Goal: Information Seeking & Learning: Learn about a topic

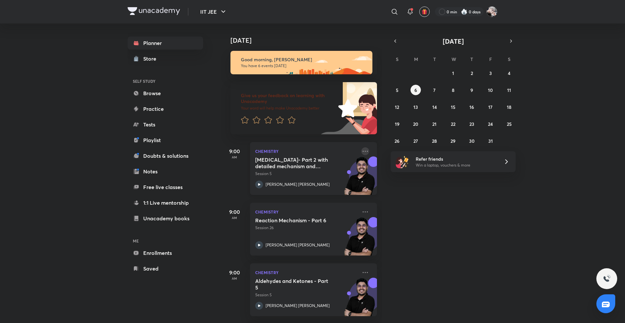
click at [362, 152] on icon at bounding box center [365, 151] width 8 height 8
click at [424, 237] on div "[DATE] Good morning, [PERSON_NAME] You have 6 events [DATE] Give us your feedba…" at bounding box center [422, 172] width 402 height 299
click at [361, 153] on icon at bounding box center [365, 151] width 8 height 8
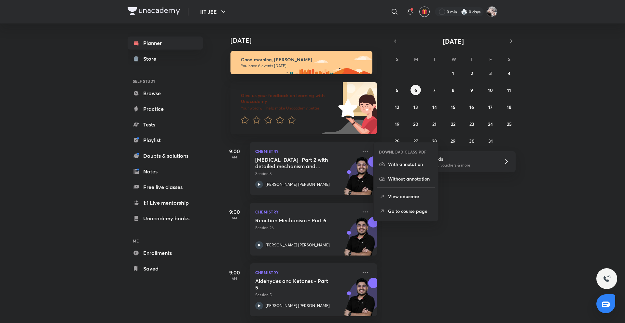
click at [420, 244] on div "[DATE] Good morning, [PERSON_NAME] You have 6 events [DATE] Give us your feedba…" at bounding box center [422, 172] width 402 height 299
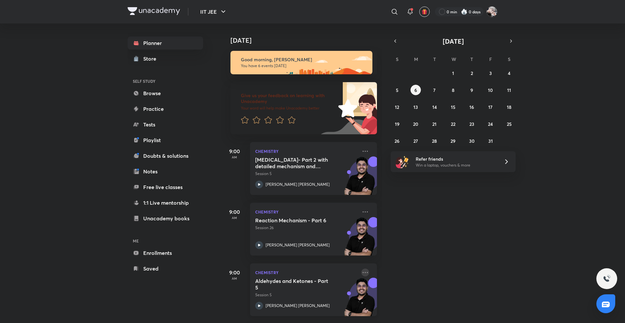
click at [362, 272] on icon at bounding box center [365, 272] width 8 height 8
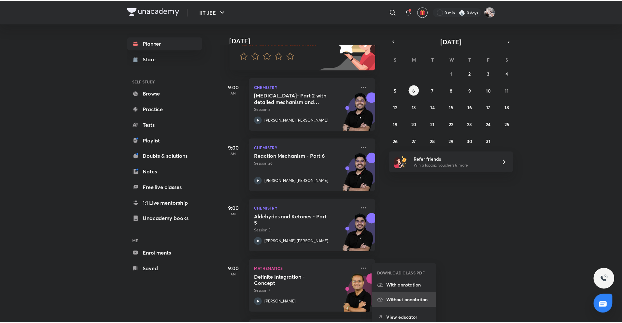
scroll to position [65, 0]
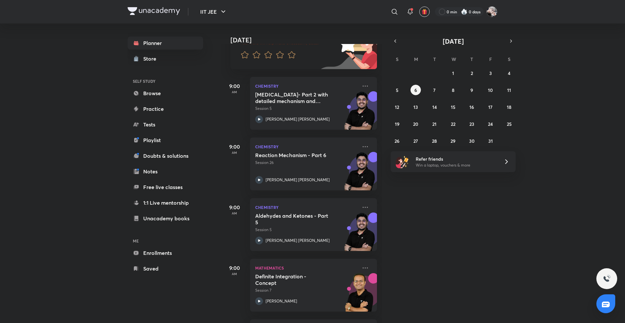
click at [449, 250] on div "Today Good morning, Navin You have 6 events today Give us your feedback on lear…" at bounding box center [422, 172] width 402 height 299
click at [361, 205] on icon at bounding box center [365, 207] width 8 height 8
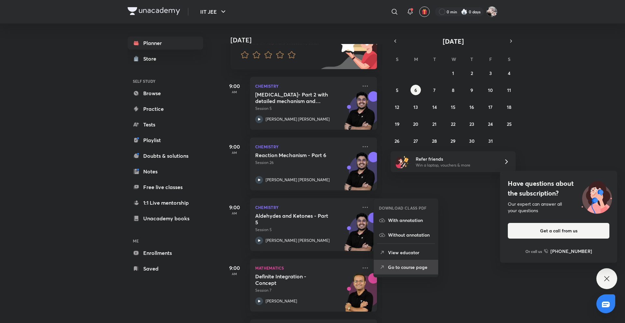
click at [404, 266] on p "Go to course page" at bounding box center [410, 266] width 45 height 7
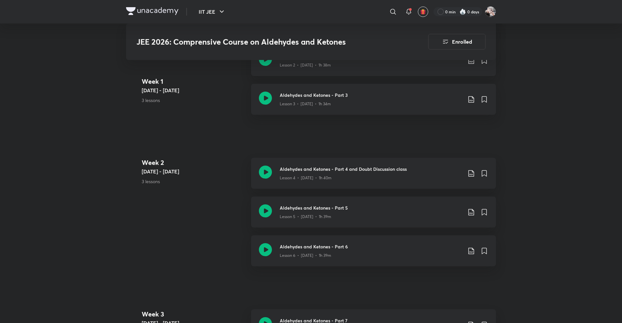
scroll to position [461, 0]
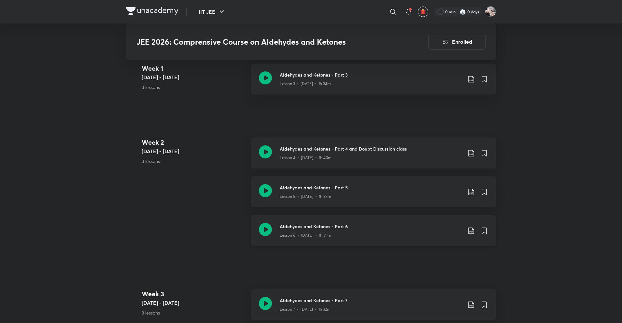
click at [371, 227] on h3 "Aldehydes and Ketones - Part 6" at bounding box center [371, 226] width 182 height 7
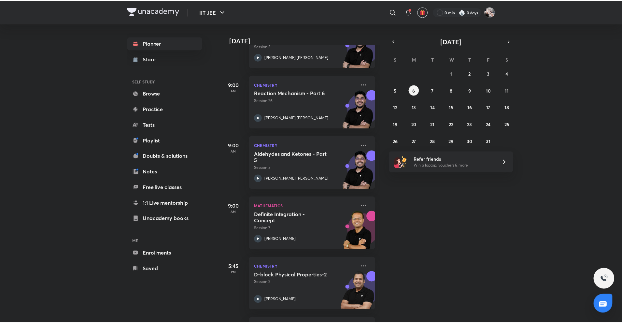
scroll to position [129, 0]
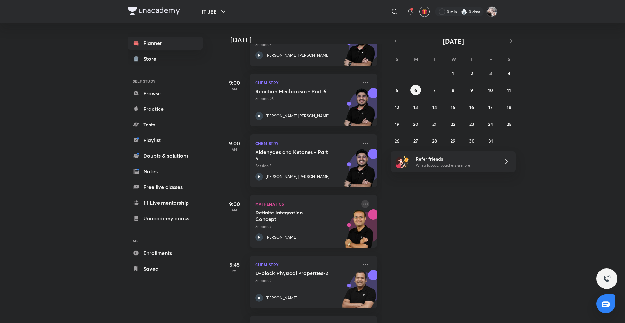
click at [361, 204] on icon at bounding box center [365, 204] width 8 height 8
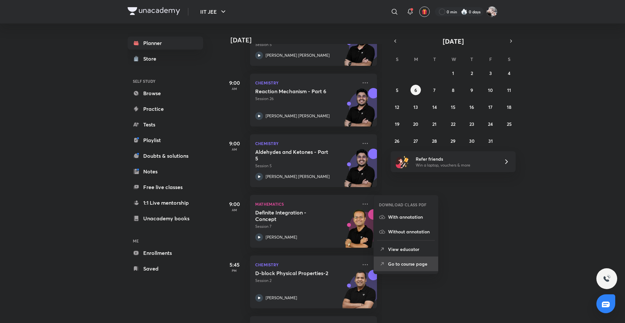
click at [416, 265] on p "Go to course page" at bounding box center [410, 263] width 45 height 7
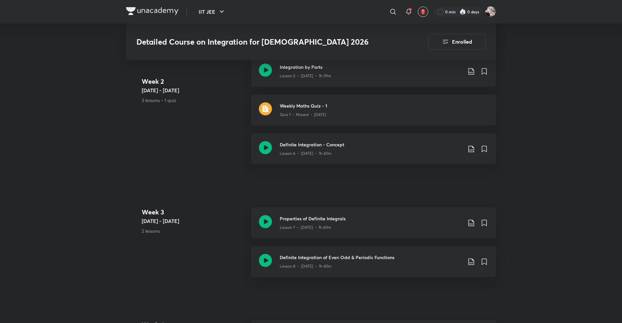
scroll to position [598, 0]
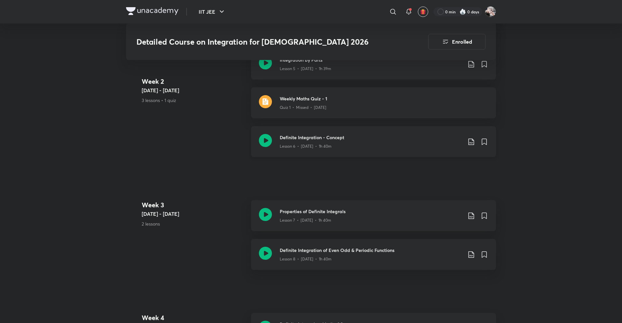
click at [333, 141] on div "Lesson 6 • Aug 23 • 1h 40m" at bounding box center [371, 145] width 182 height 8
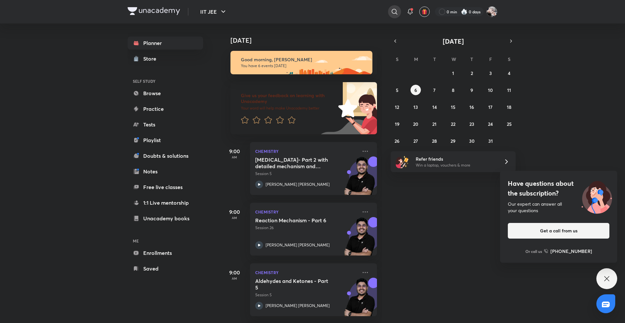
click at [396, 14] on icon at bounding box center [395, 12] width 8 height 8
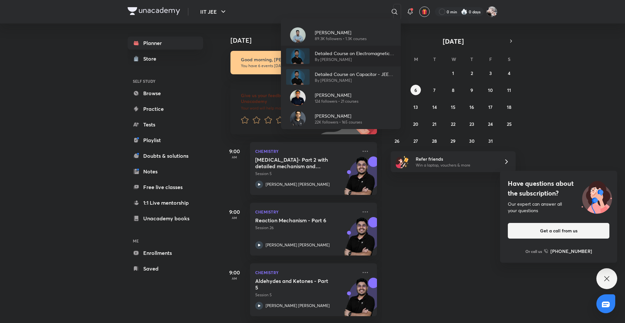
click at [341, 58] on p "By Prateek Jain" at bounding box center [355, 60] width 81 height 6
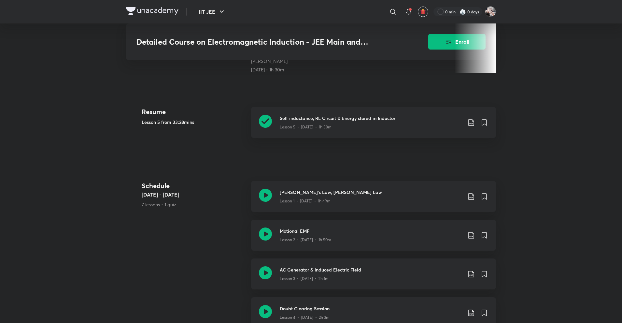
scroll to position [251, 0]
click at [309, 123] on p "Lesson 5 • Sep 28 • 1h 58m" at bounding box center [306, 126] width 52 height 6
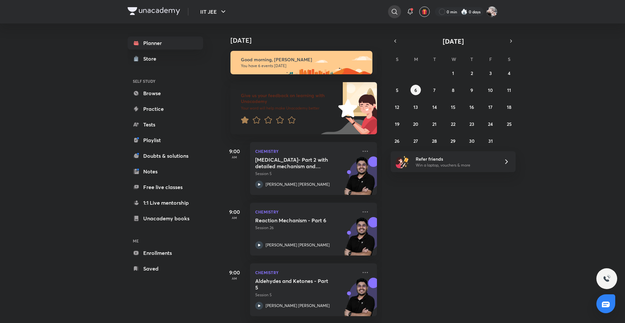
click at [398, 7] on div at bounding box center [394, 11] width 13 height 13
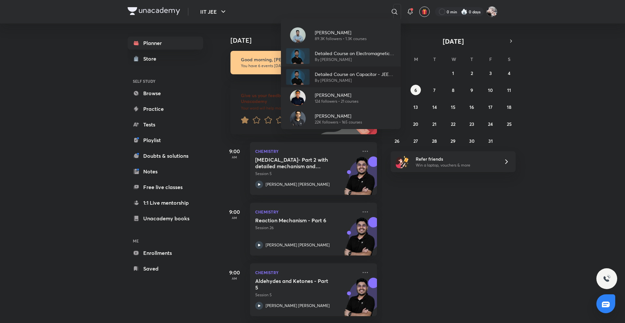
click at [354, 83] on p "By Prateek Jain" at bounding box center [355, 80] width 81 height 6
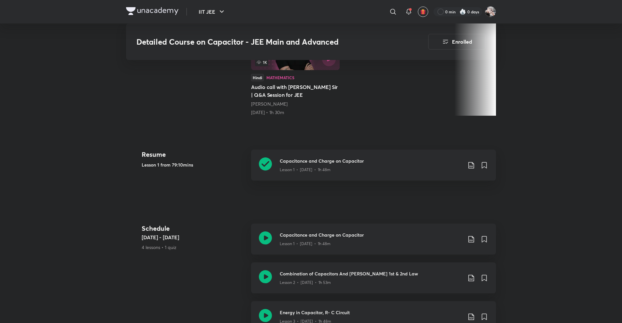
scroll to position [272, 0]
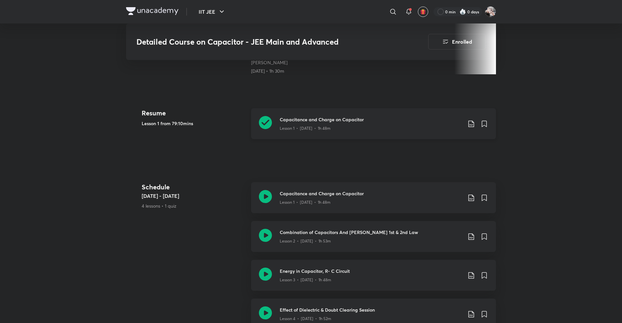
click at [312, 125] on p "Lesson 1 • Sep 5 • 1h 48m" at bounding box center [305, 128] width 51 height 6
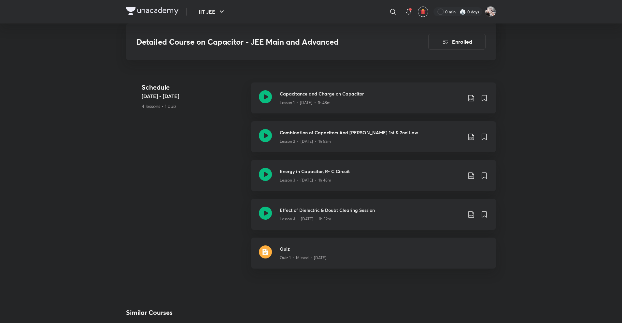
scroll to position [371, 0]
click at [250, 96] on div "Schedule Sep 5 - Sep 17 4 lessons • 1 quiz Capacitance and Charge on Capacitor …" at bounding box center [311, 180] width 370 height 194
click at [172, 171] on div "Schedule Sep 5 - Sep 17 4 lessons • 1 quiz Capacitance and Charge on Capacitor …" at bounding box center [311, 180] width 370 height 194
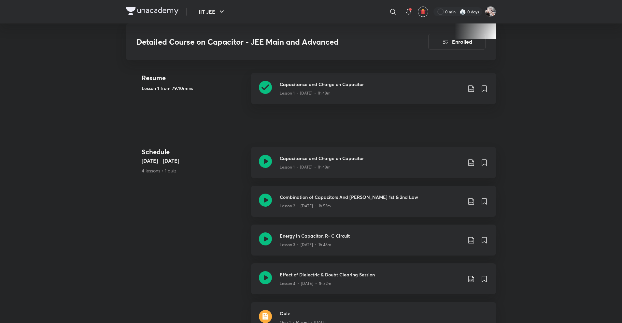
scroll to position [306, 0]
click at [313, 91] on p "Lesson 1 • Sep 5 • 1h 48m" at bounding box center [305, 94] width 51 height 6
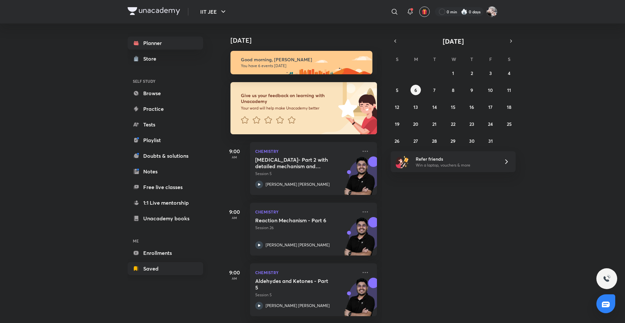
click at [161, 267] on link "Saved" at bounding box center [166, 268] width 76 height 13
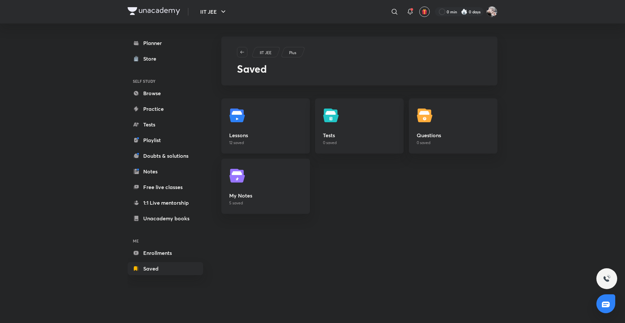
click at [272, 138] on h5 "Lessons" at bounding box center [265, 135] width 73 height 8
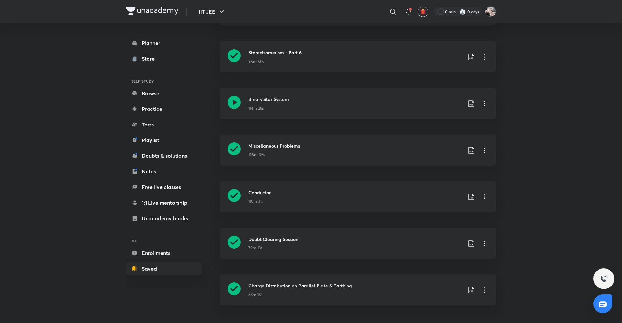
scroll to position [358, 0]
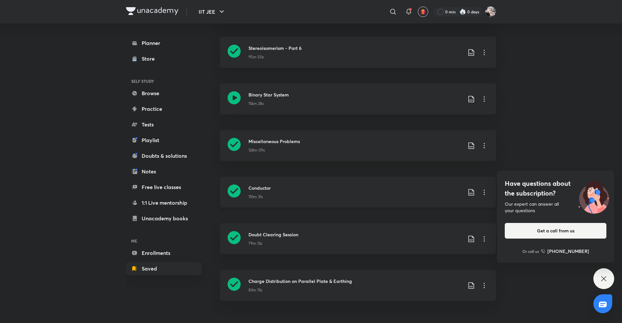
click at [273, 186] on h3 "Conductor" at bounding box center [355, 187] width 214 height 7
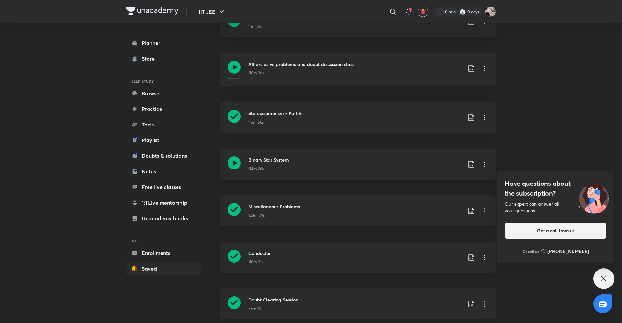
drag, startPoint x: 202, startPoint y: 220, endPoint x: 205, endPoint y: 222, distance: 4.0
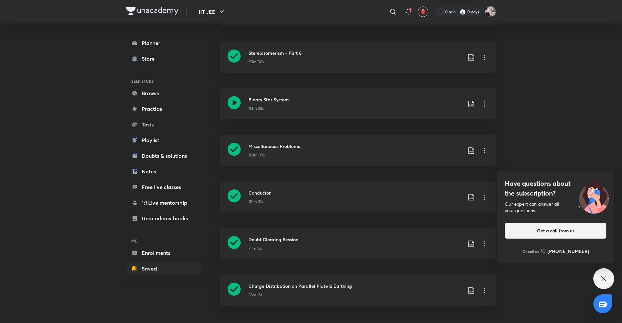
scroll to position [358, 0]
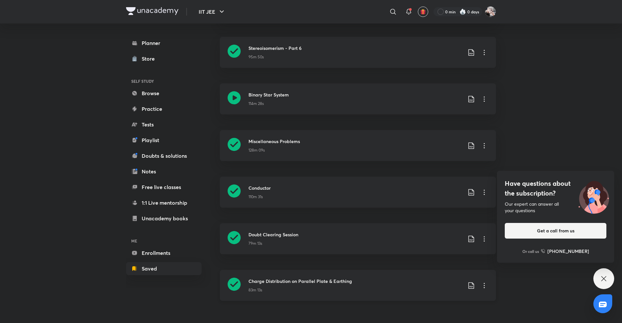
click at [275, 280] on h3 "Charge Distribution on Parallel Plate & Earthing" at bounding box center [355, 280] width 214 height 7
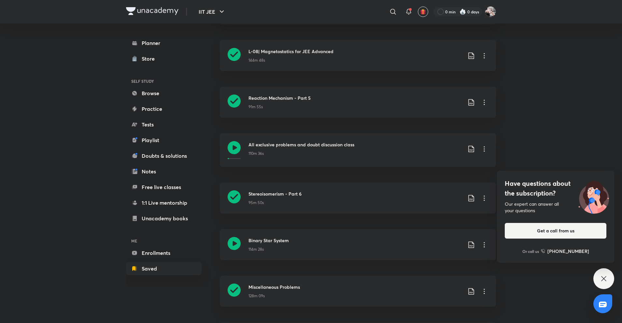
scroll to position [358, 0]
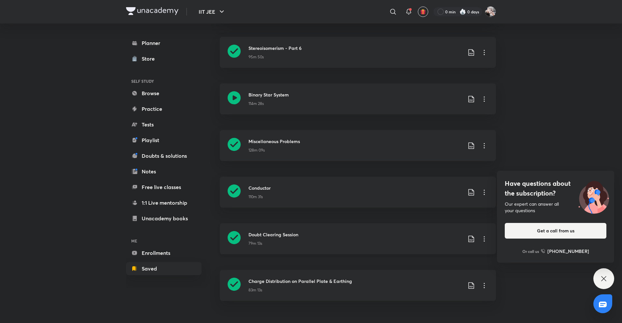
click at [272, 234] on h3 "Doubt Clearing Session" at bounding box center [355, 234] width 214 height 7
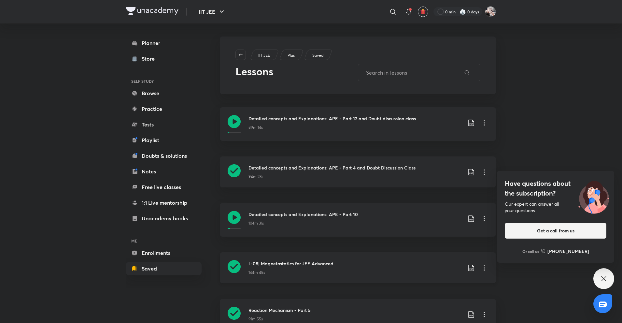
click at [315, 272] on div "144m 48s" at bounding box center [355, 271] width 214 height 8
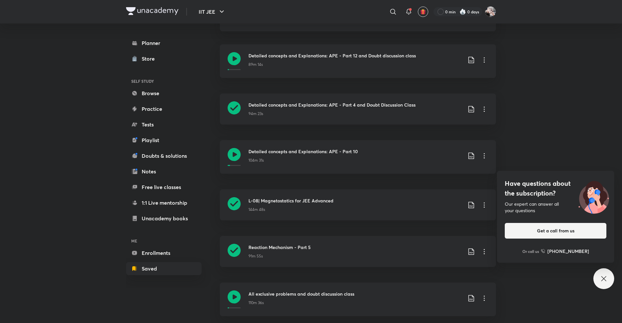
scroll to position [65, 0]
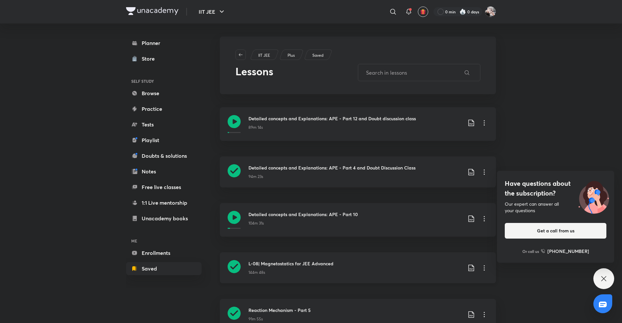
click at [483, 266] on icon at bounding box center [484, 268] width 8 height 8
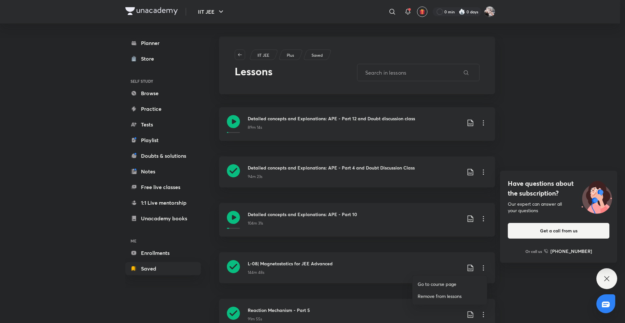
click at [445, 293] on p "Remove from lessons" at bounding box center [440, 295] width 44 height 7
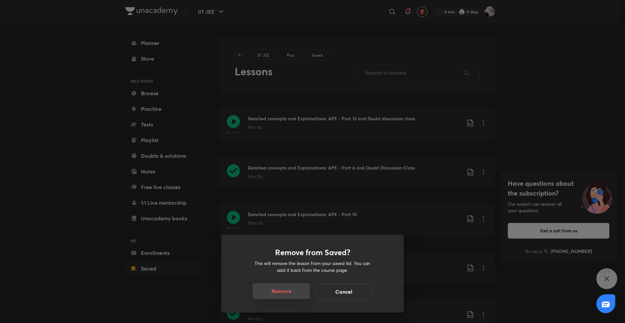
click at [273, 297] on button "Remove" at bounding box center [281, 291] width 57 height 16
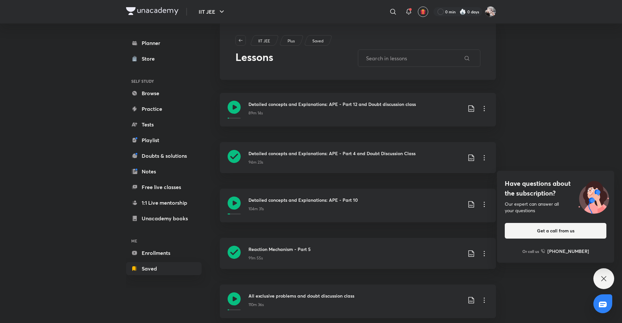
scroll to position [16, 0]
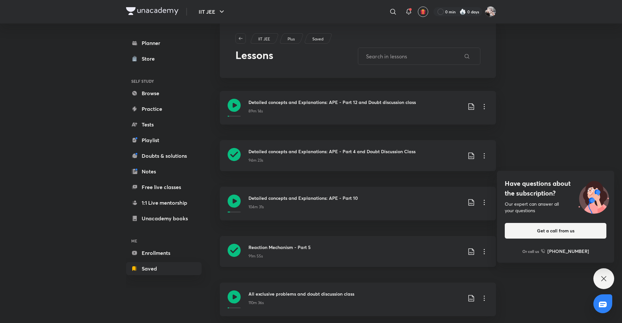
click at [484, 251] on icon at bounding box center [484, 251] width 8 height 8
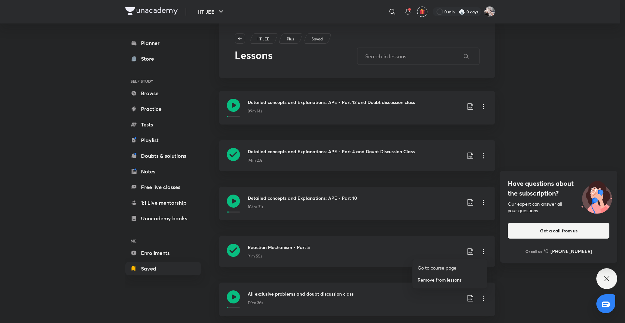
click at [429, 271] on li "Go to course page" at bounding box center [450, 267] width 75 height 12
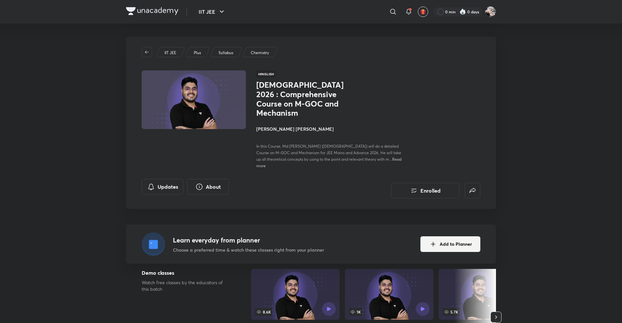
drag, startPoint x: 272, startPoint y: 173, endPoint x: 267, endPoint y: 176, distance: 5.8
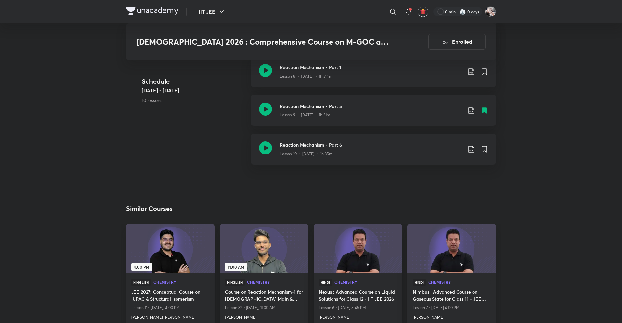
scroll to position [799, 0]
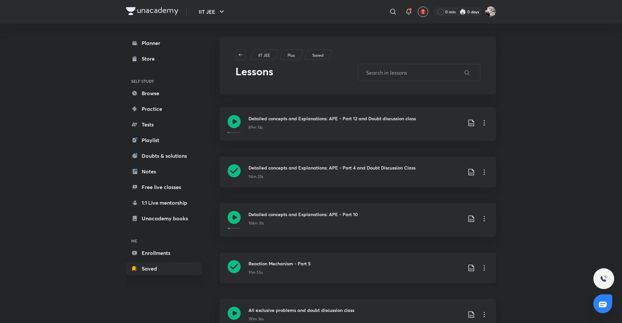
click at [317, 273] on div "91m 55s" at bounding box center [355, 271] width 214 height 8
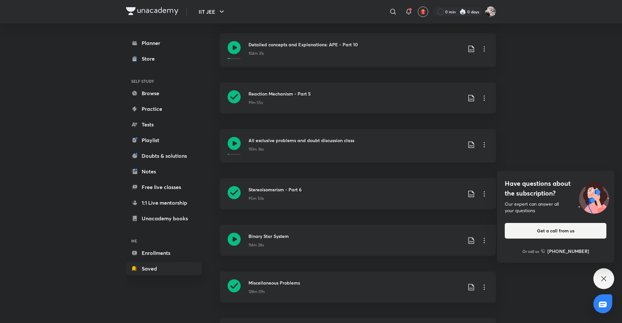
scroll to position [174, 0]
